Goal: Transaction & Acquisition: Purchase product/service

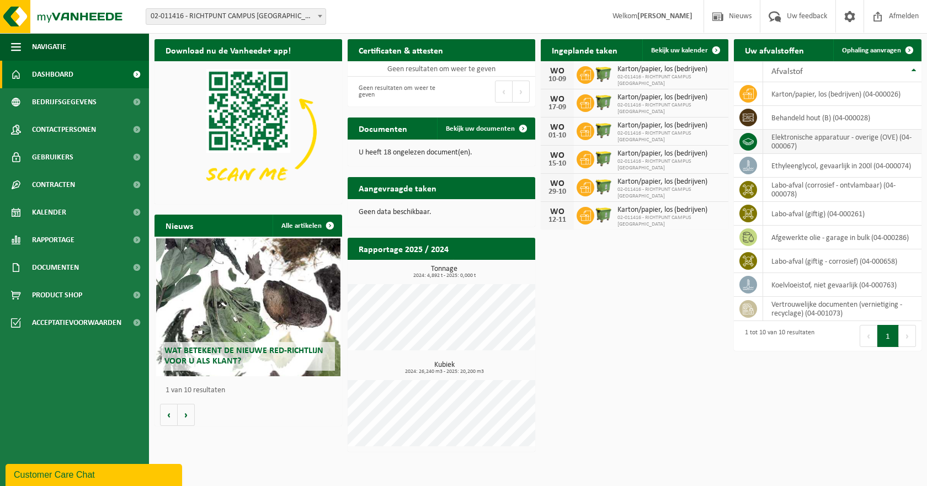
click at [800, 139] on td "elektronische apparatuur - overige (OVE) (04-000067)" at bounding box center [842, 142] width 158 height 24
click at [746, 142] on icon at bounding box center [748, 141] width 11 height 11
click at [19, 19] on img at bounding box center [66, 16] width 132 height 33
click at [58, 294] on span "Product Shop" at bounding box center [57, 295] width 50 height 28
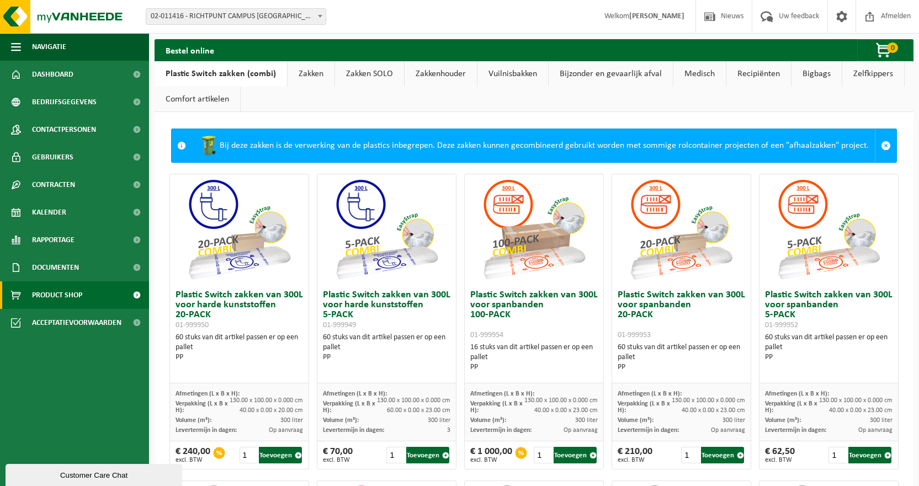
click at [438, 3] on div "Vestiging: 02-011416 - RICHTPUNT CAMPUS HAMME - HAMME 02-011416 - RICHTPUNT CAM…" at bounding box center [459, 17] width 919 height 34
